Goal: Task Accomplishment & Management: Use online tool/utility

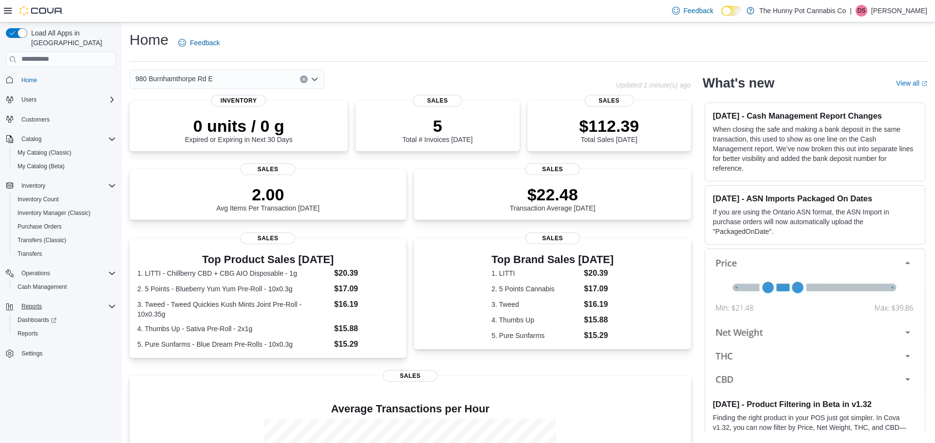
click at [51, 301] on div "Reports" at bounding box center [67, 307] width 98 height 12
click at [44, 328] on div "Reports" at bounding box center [65, 334] width 102 height 12
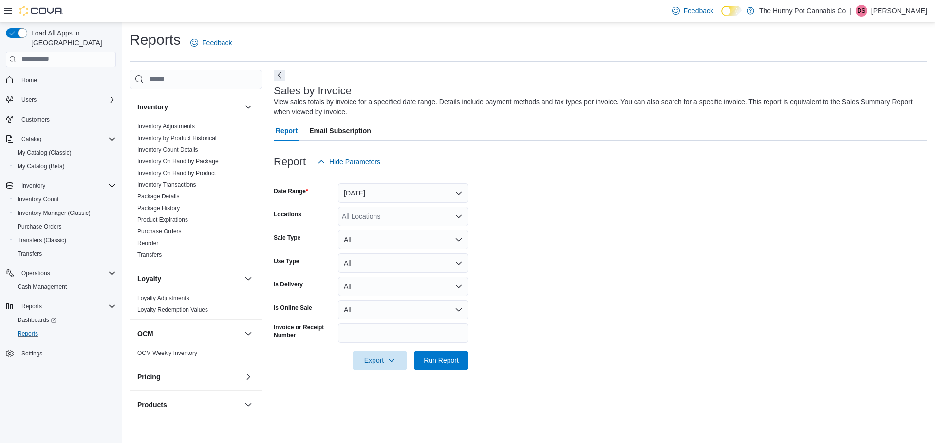
scroll to position [105, 0]
click at [203, 175] on link "Inventory On Hand by Product" at bounding box center [176, 173] width 78 height 7
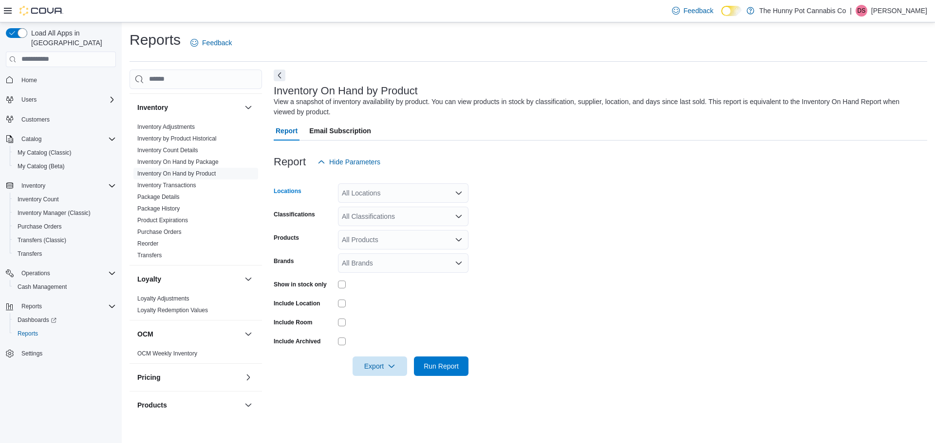
click at [402, 191] on div "All Locations" at bounding box center [403, 193] width 130 height 19
type input "**"
click at [390, 228] on span "980 Burnhamthorpe Rd E" at bounding box center [406, 224] width 77 height 10
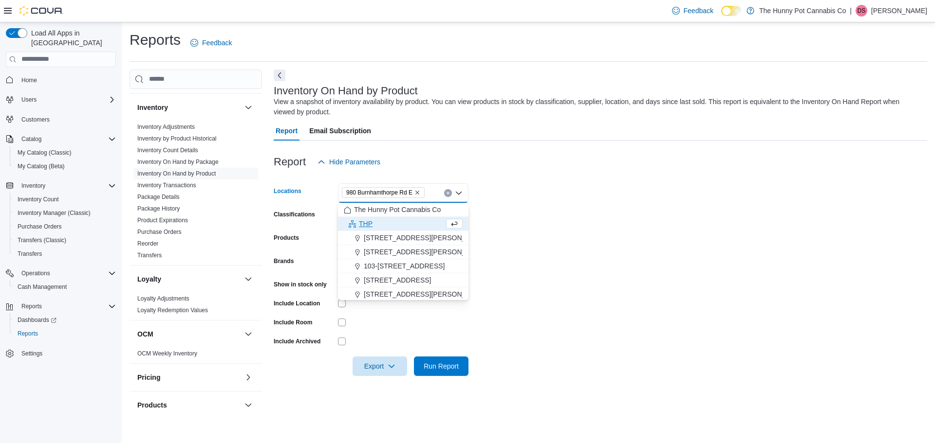
click at [559, 246] on form "Locations [STREET_ADDRESS] Combo box. Selected. [STREET_ADDRESS] Press Backspac…" at bounding box center [600, 274] width 653 height 204
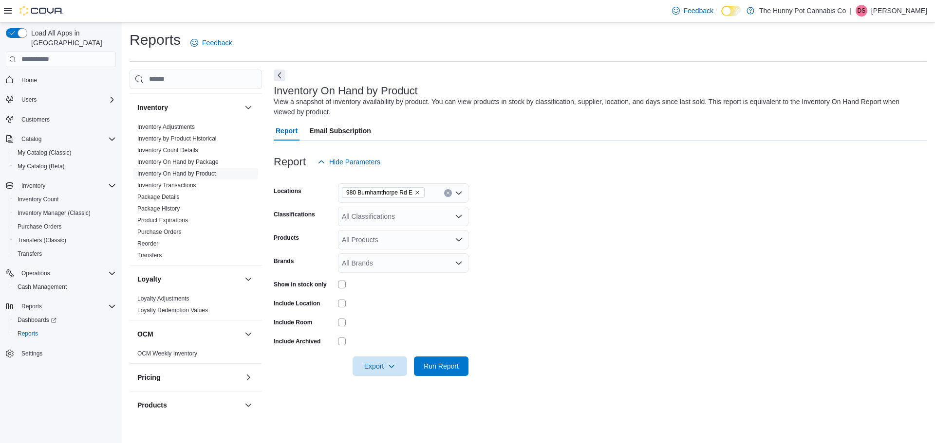
click at [346, 286] on div at bounding box center [403, 285] width 130 height 8
click at [432, 373] on span "Run Report" at bounding box center [441, 366] width 43 height 19
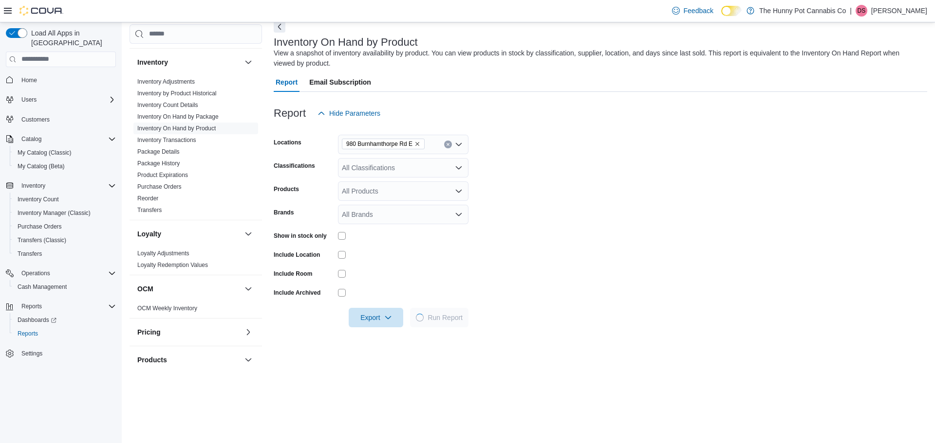
scroll to position [69, 0]
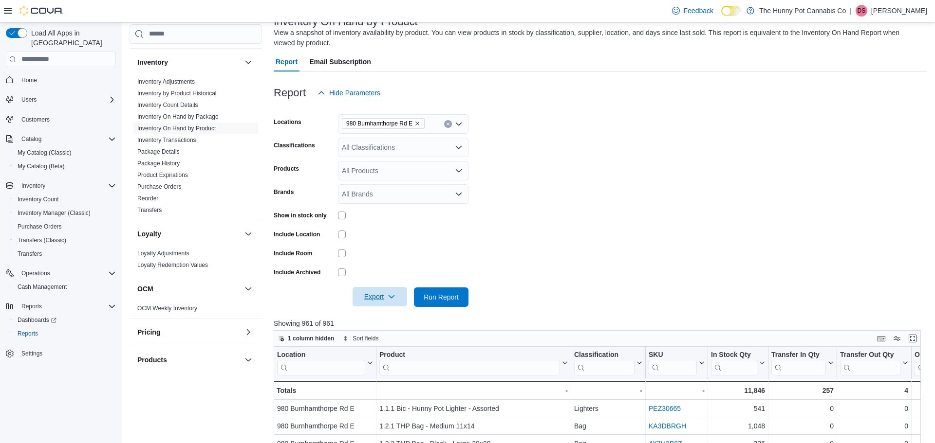
click at [366, 297] on span "Export" at bounding box center [379, 296] width 43 height 19
drag, startPoint x: 365, startPoint y: 327, endPoint x: 372, endPoint y: 315, distance: 13.6
click at [372, 315] on div "Export to Excel Export to Csv Export to Json" at bounding box center [380, 336] width 55 height 58
click at [372, 315] on span "Export to Excel" at bounding box center [381, 317] width 44 height 8
